Goal: Navigation & Orientation: Find specific page/section

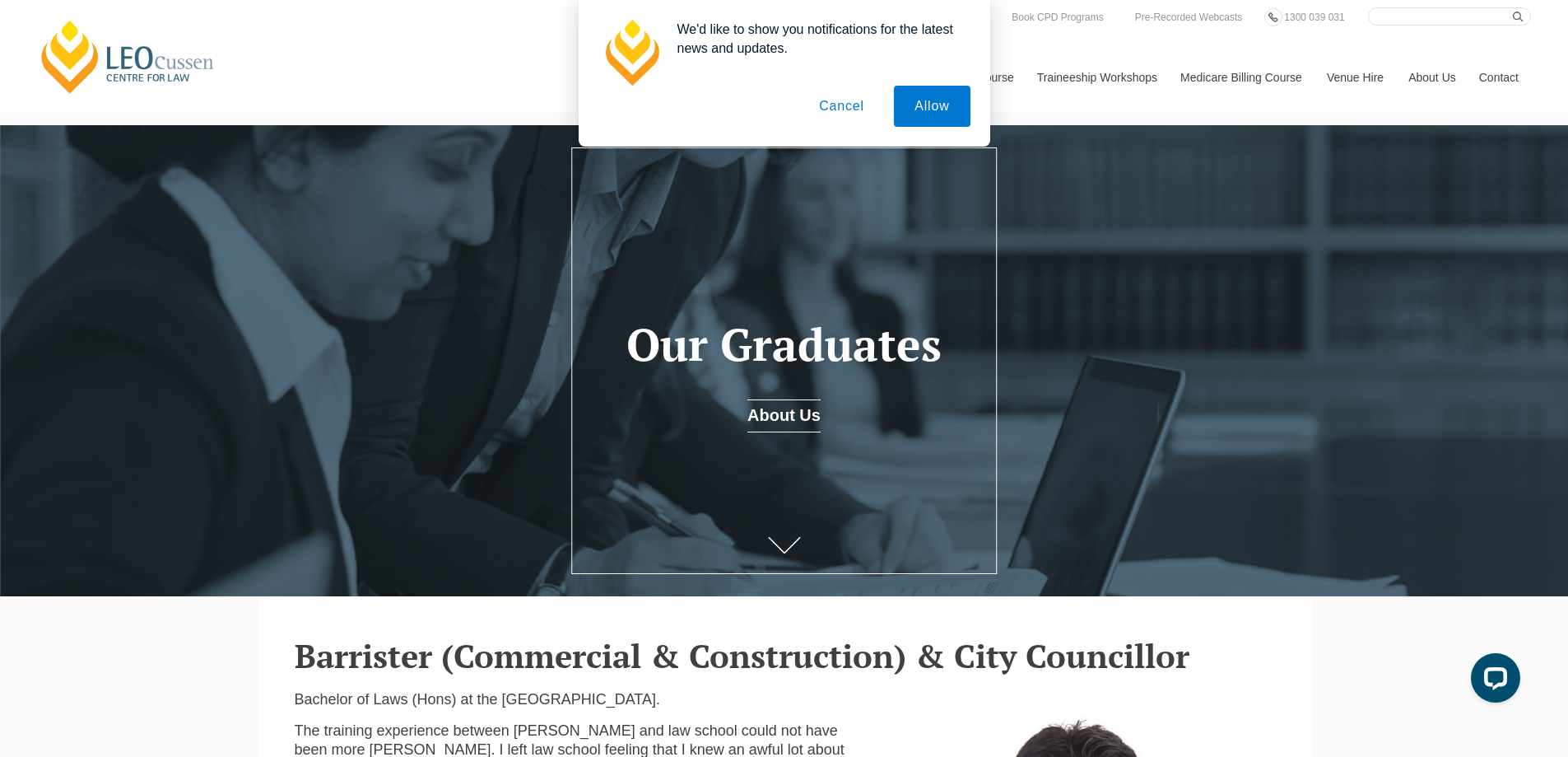
click at [849, 104] on button "Cancel" at bounding box center [841, 106] width 86 height 41
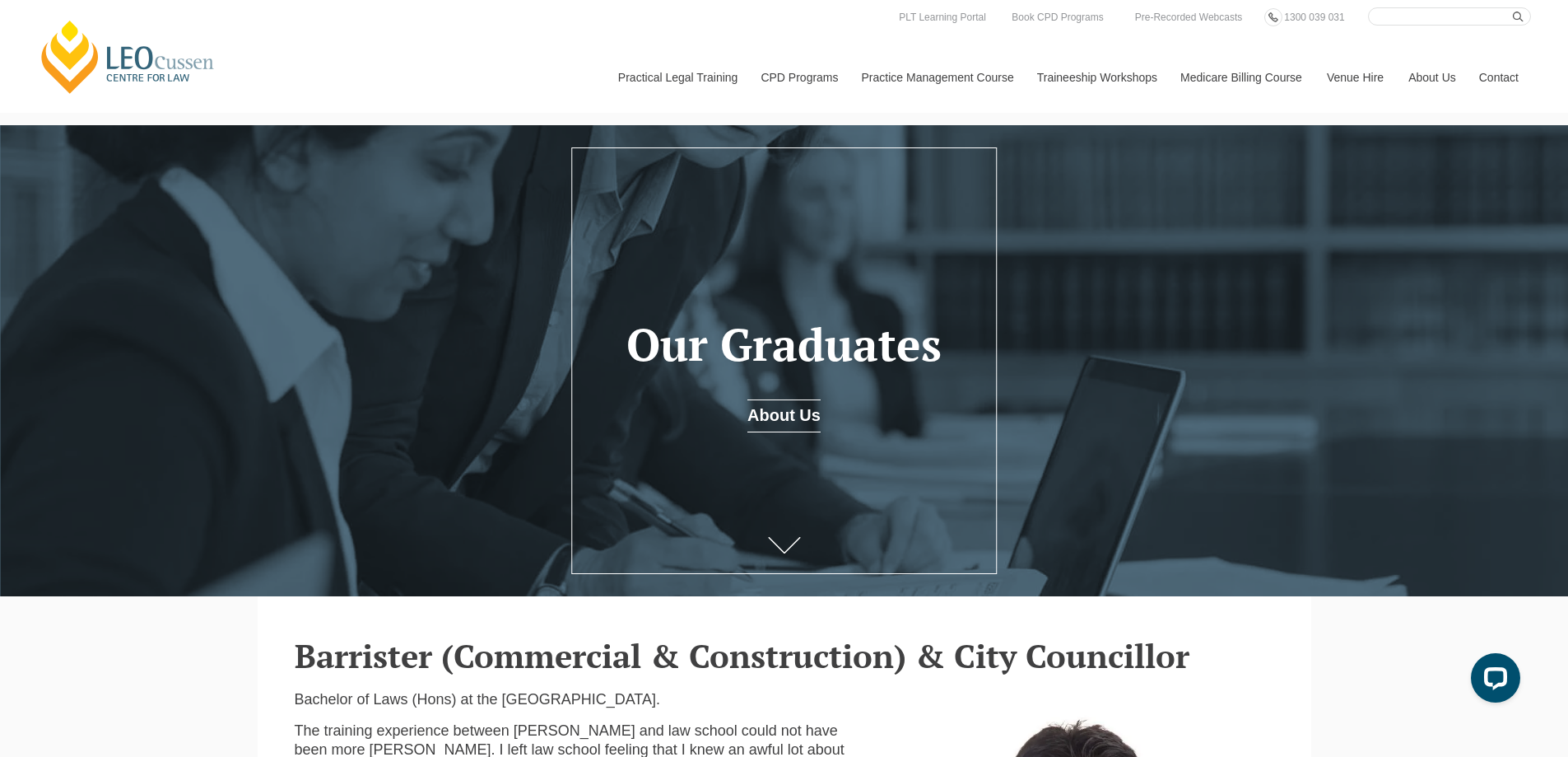
click at [102, 59] on link "[PERSON_NAME] Centre for Law" at bounding box center [128, 57] width 182 height 77
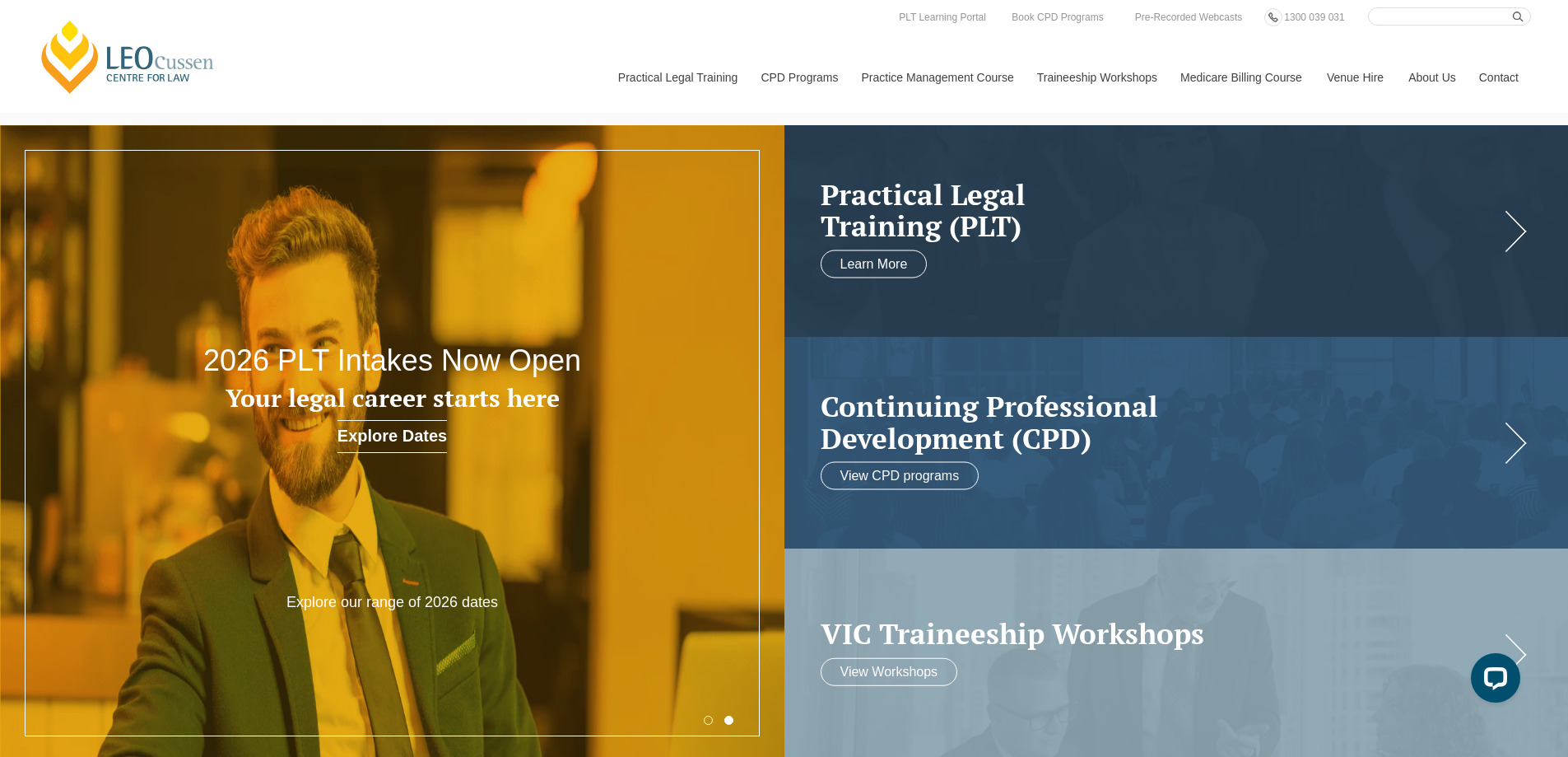
click at [130, 59] on link "[PERSON_NAME] Centre for Law" at bounding box center [128, 57] width 182 height 77
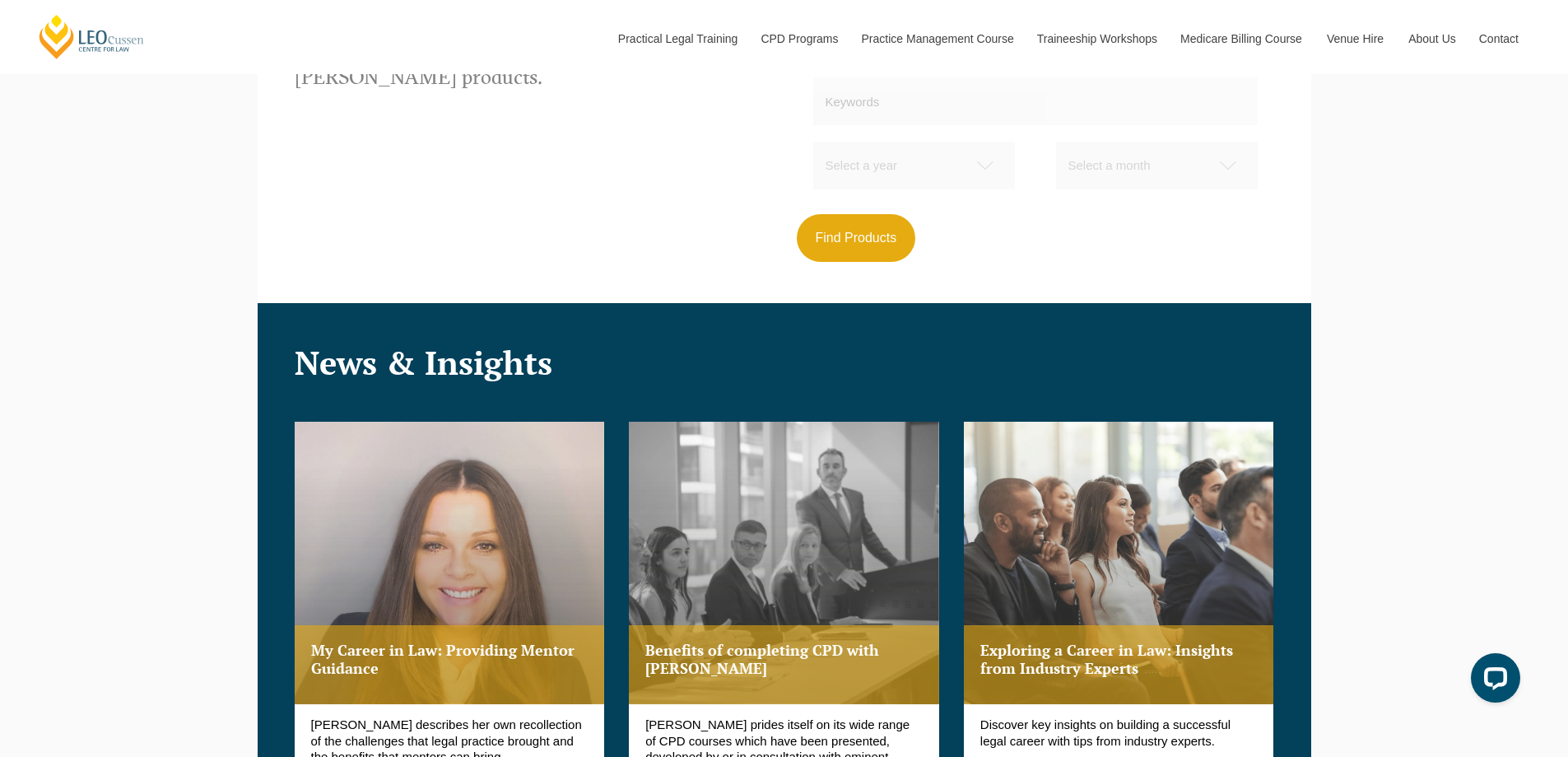
scroll to position [3097, 0]
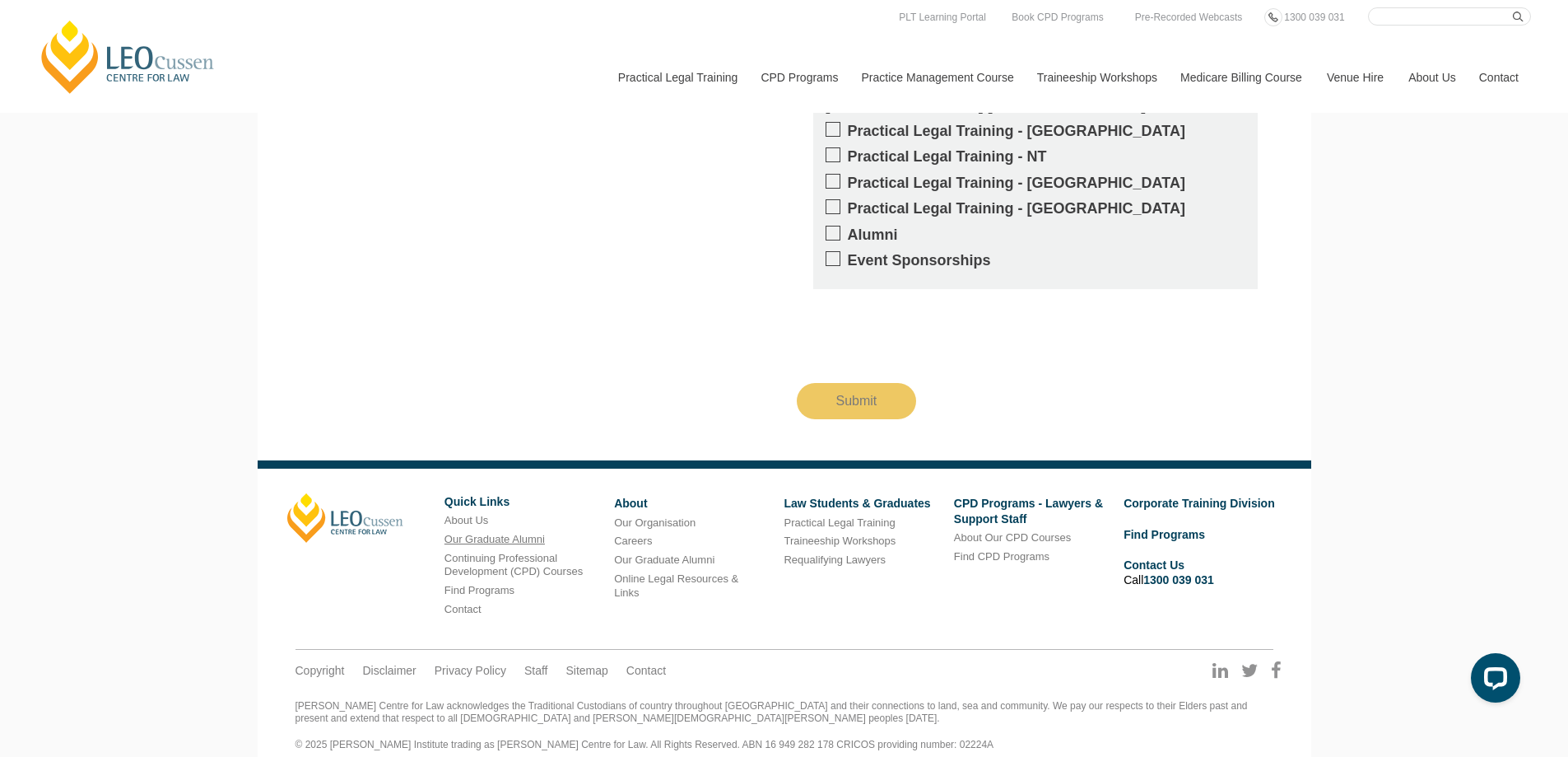
click at [483, 533] on link "Our Graduate Alumni" at bounding box center [494, 539] width 100 height 12
